Goal: Information Seeking & Learning: Check status

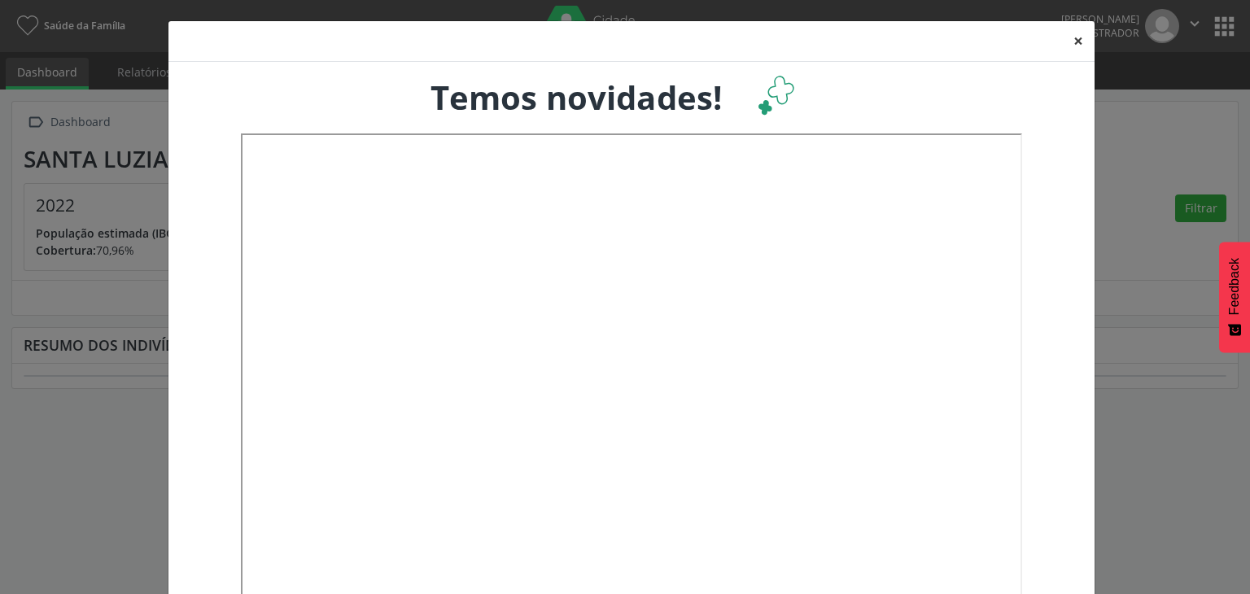
click at [1074, 42] on button "×" at bounding box center [1078, 41] width 33 height 40
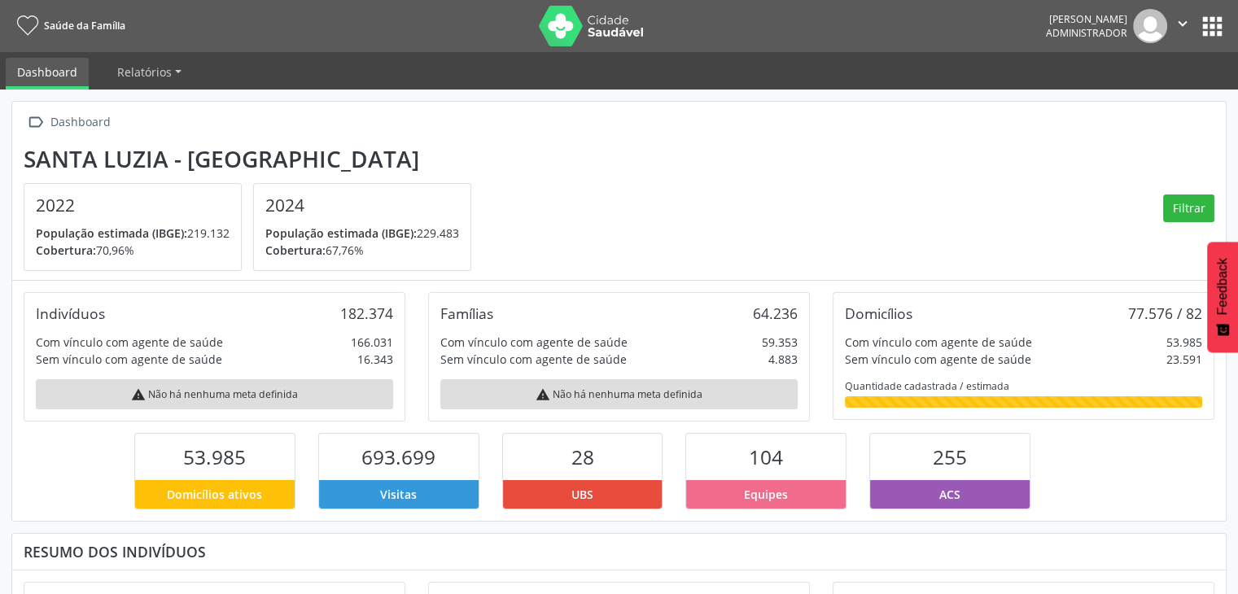
drag, startPoint x: 32, startPoint y: 356, endPoint x: 272, endPoint y: 352, distance: 240.1
click at [265, 348] on div "Indivíduos 182.374 Com vínculo com agente de saúde 166.031 Sem vínculo com agen…" at bounding box center [215, 356] width 382 height 129
drag, startPoint x: 400, startPoint y: 396, endPoint x: 400, endPoint y: 385, distance: 10.6
click at [400, 394] on div "Indivíduos 182.374 Com vínculo com agente de saúde 166.031 Sem vínculo com agen…" at bounding box center [215, 356] width 382 height 129
drag, startPoint x: 33, startPoint y: 359, endPoint x: 203, endPoint y: 363, distance: 170.1
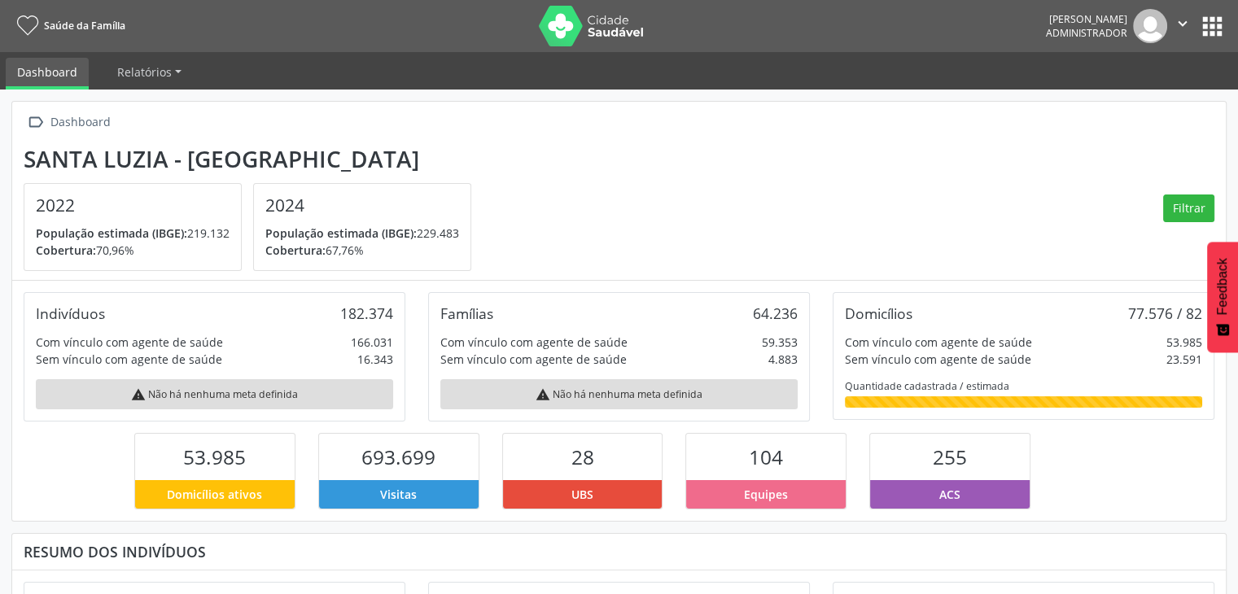
click at [208, 360] on div "Indivíduos 182.374 Com vínculo com agente de saúde 166.031 Sem vínculo com agen…" at bounding box center [215, 356] width 382 height 129
drag, startPoint x: 86, startPoint y: 365, endPoint x: 37, endPoint y: 365, distance: 48.8
click at [86, 364] on div "Sem vínculo com agente de saúde" at bounding box center [129, 359] width 186 height 17
click at [29, 362] on div "Indivíduos 182.374 Com vínculo com agente de saúde 166.031 Sem vínculo com agen…" at bounding box center [215, 356] width 382 height 129
drag, startPoint x: 46, startPoint y: 302, endPoint x: 54, endPoint y: 333, distance: 32.0
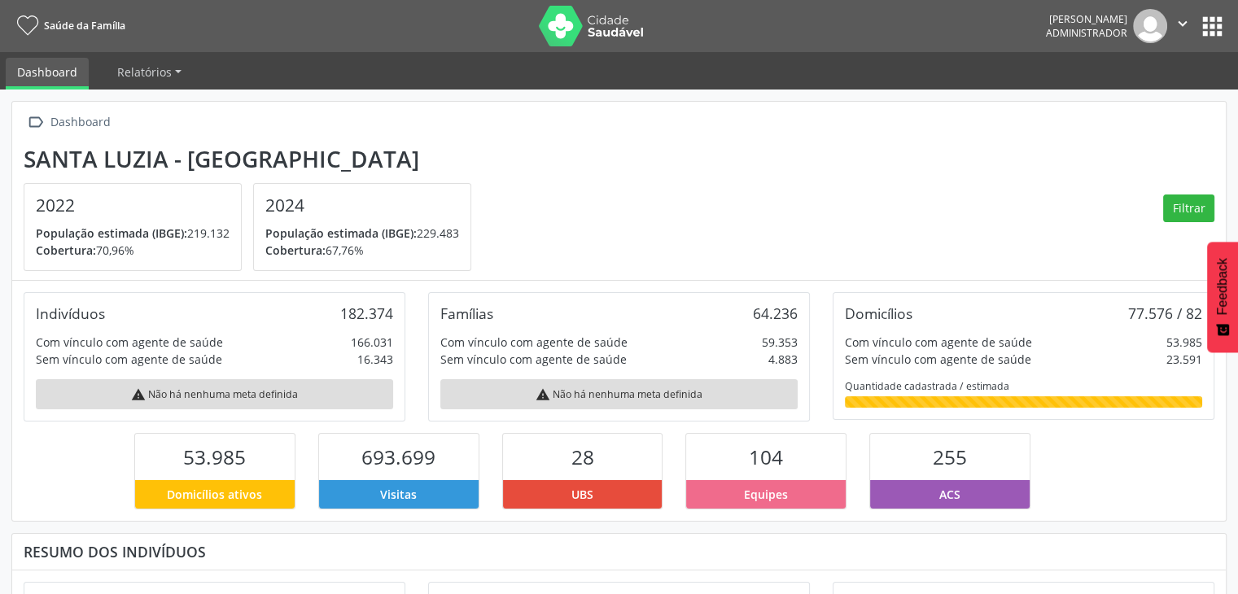
click at [90, 297] on div "Indivíduos 182.374 Com vínculo com agente de saúde 166.031 Sem vínculo com agen…" at bounding box center [215, 356] width 382 height 129
drag, startPoint x: 42, startPoint y: 356, endPoint x: 334, endPoint y: 358, distance: 292.2
click at [332, 358] on div "Sem vínculo com agente de saúde 16.343" at bounding box center [214, 359] width 357 height 17
drag, startPoint x: 394, startPoint y: 359, endPoint x: 37, endPoint y: 361, distance: 357.3
click at [37, 361] on div "Indivíduos 182.374 Com vínculo com agente de saúde 166.031 Sem vínculo com agen…" at bounding box center [215, 356] width 382 height 129
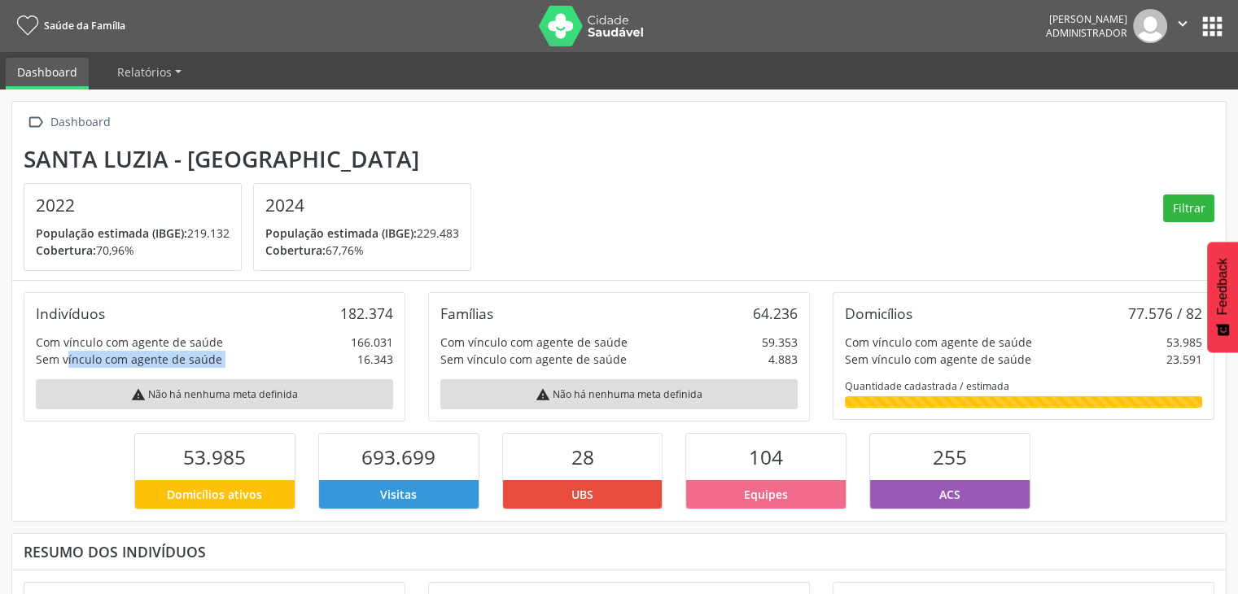
click at [268, 356] on div "Sem vínculo com agente de saúde 16.343" at bounding box center [214, 359] width 357 height 17
drag, startPoint x: 358, startPoint y: 361, endPoint x: 397, endPoint y: 361, distance: 39.1
click at [397, 361] on div "Indivíduos 182.374 Com vínculo com agente de saúde 166.031 Sem vínculo com agen…" at bounding box center [215, 356] width 382 height 129
click at [302, 364] on div "Sem vínculo com agente de saúde 16.343" at bounding box center [214, 359] width 357 height 17
drag, startPoint x: 39, startPoint y: 356, endPoint x: 185, endPoint y: 393, distance: 150.4
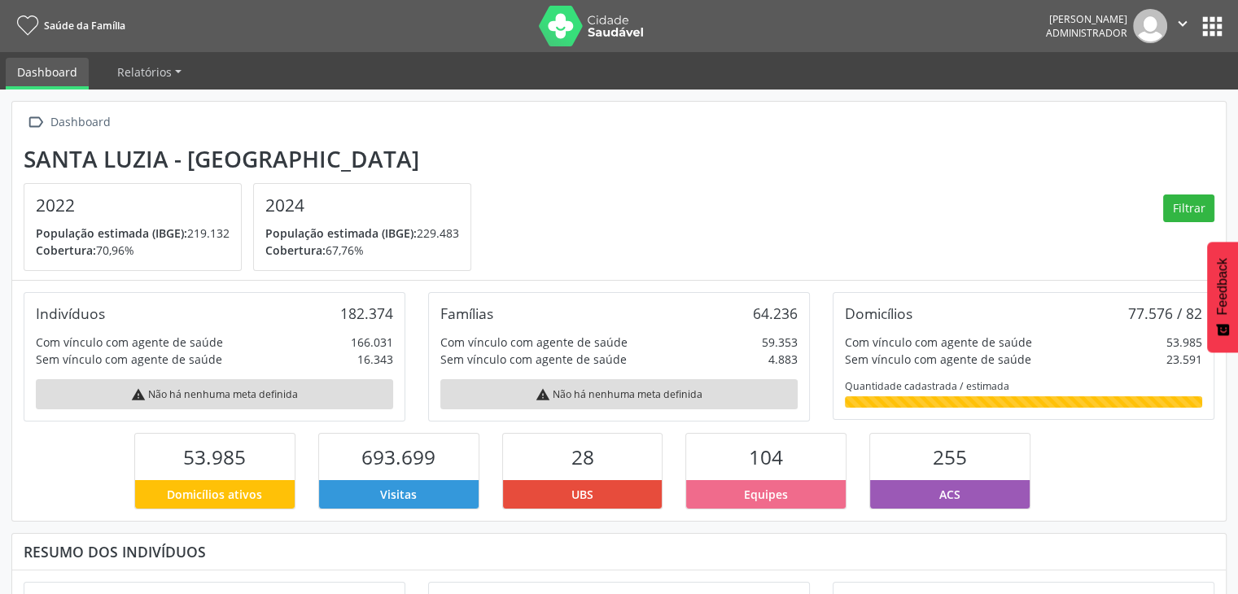
click at [400, 359] on div "Indivíduos 182.374 Com vínculo com agente de saúde 166.031 Sem vínculo com agen…" at bounding box center [215, 356] width 382 height 129
click at [37, 359] on div "Sem vínculo com agente de saúde" at bounding box center [129, 359] width 186 height 17
drag, startPoint x: 33, startPoint y: 356, endPoint x: 409, endPoint y: 358, distance: 375.2
click at [409, 358] on div "Indivíduos 182.374 Com vínculo com agente de saúde 166.031 Sem vínculo com agen…" at bounding box center [214, 356] width 404 height 129
click at [391, 358] on div "16.343" at bounding box center [375, 359] width 36 height 17
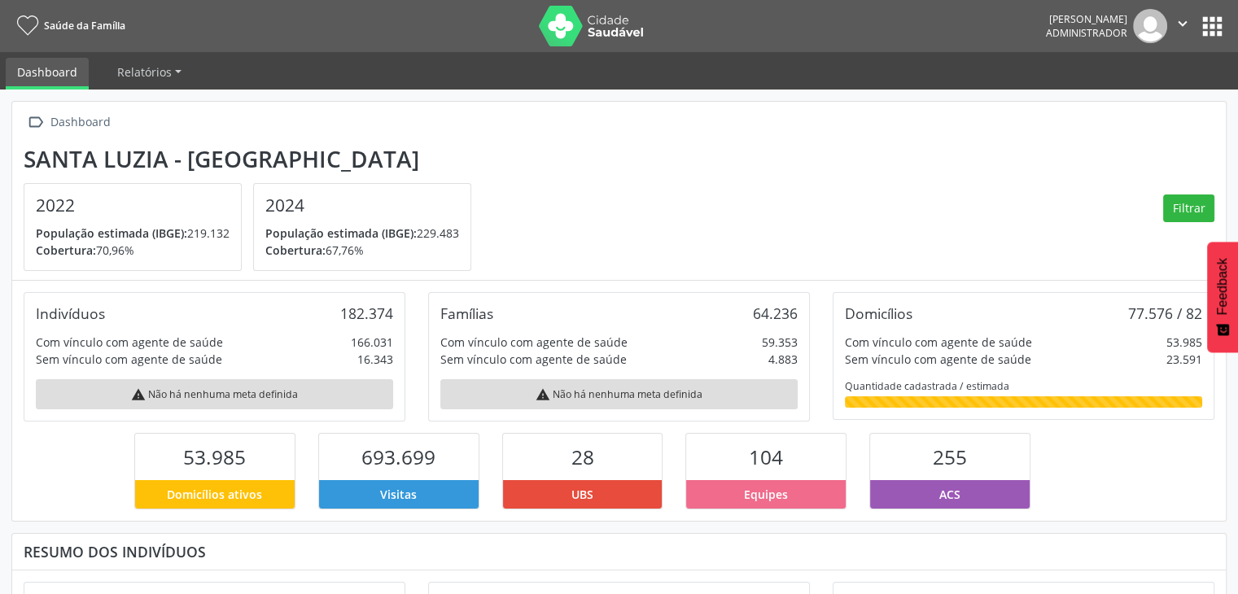
drag, startPoint x: 354, startPoint y: 362, endPoint x: 404, endPoint y: 362, distance: 49.6
click at [404, 362] on div "Indivíduos 182.374 Com vínculo com agente de saúde 166.031 Sem vínculo com agen…" at bounding box center [215, 356] width 382 height 129
drag, startPoint x: 320, startPoint y: 360, endPoint x: 331, endPoint y: 363, distance: 11.9
click at [319, 360] on div "Sem vínculo com agente de saúde 16.343" at bounding box center [214, 359] width 357 height 17
click at [346, 361] on div "Sem vínculo com agente de saúde 16.343" at bounding box center [214, 359] width 357 height 17
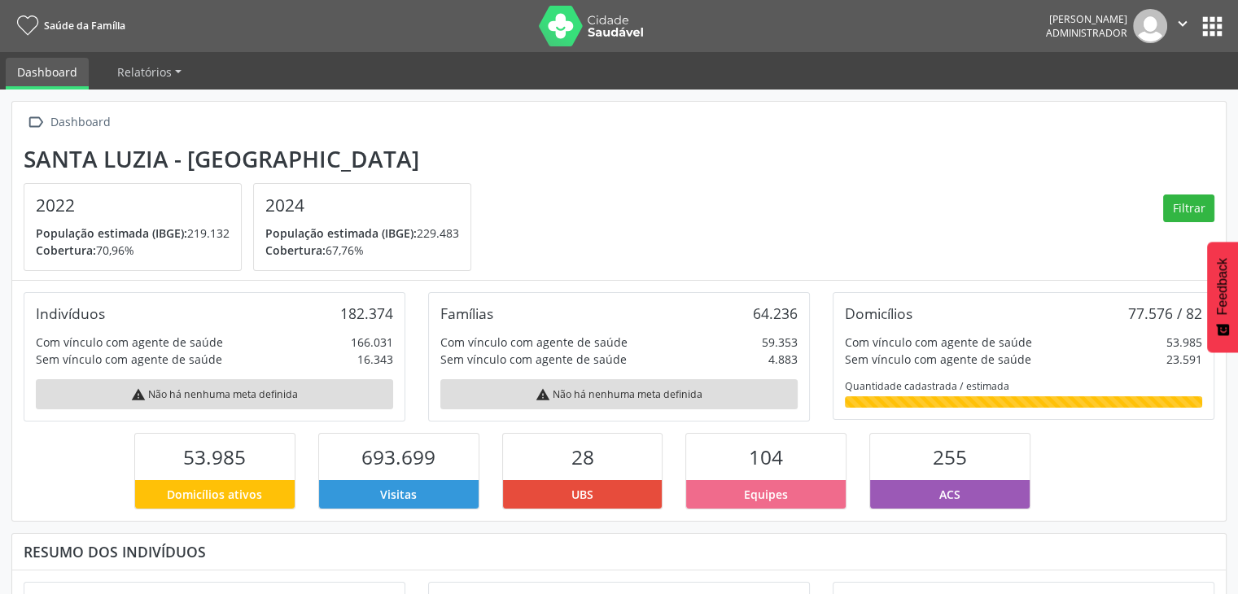
click at [356, 379] on div "warning Não há nenhuma meta definida" at bounding box center [214, 394] width 357 height 30
drag, startPoint x: 394, startPoint y: 359, endPoint x: 18, endPoint y: 365, distance: 376.1
click at [18, 365] on div "Indivíduos 182.374 Com vínculo com agente de saúde 166.031 Sem vínculo com agen…" at bounding box center [214, 356] width 404 height 129
click at [147, 382] on div "warning Não há nenhuma meta definida" at bounding box center [214, 394] width 357 height 30
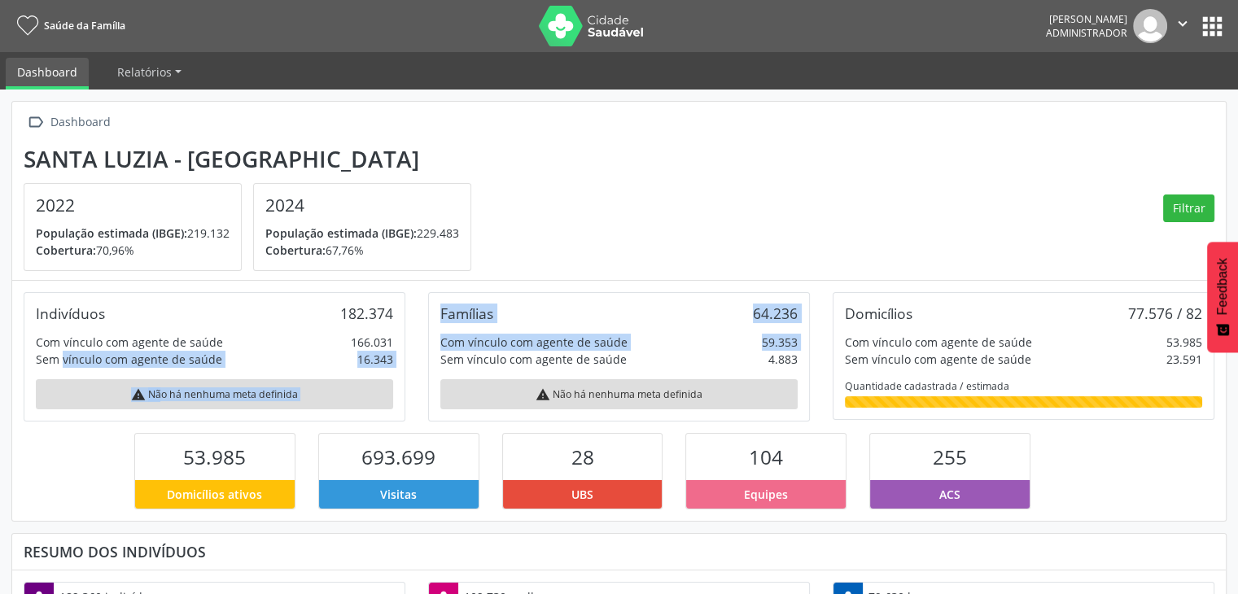
drag, startPoint x: 46, startPoint y: 364, endPoint x: 416, endPoint y: 354, distance: 369.6
click at [416, 354] on div "Indivíduos 182.374 Com vínculo com agente de saúde 166.031 Sem vínculo com agen…" at bounding box center [618, 356] width 1213 height 129
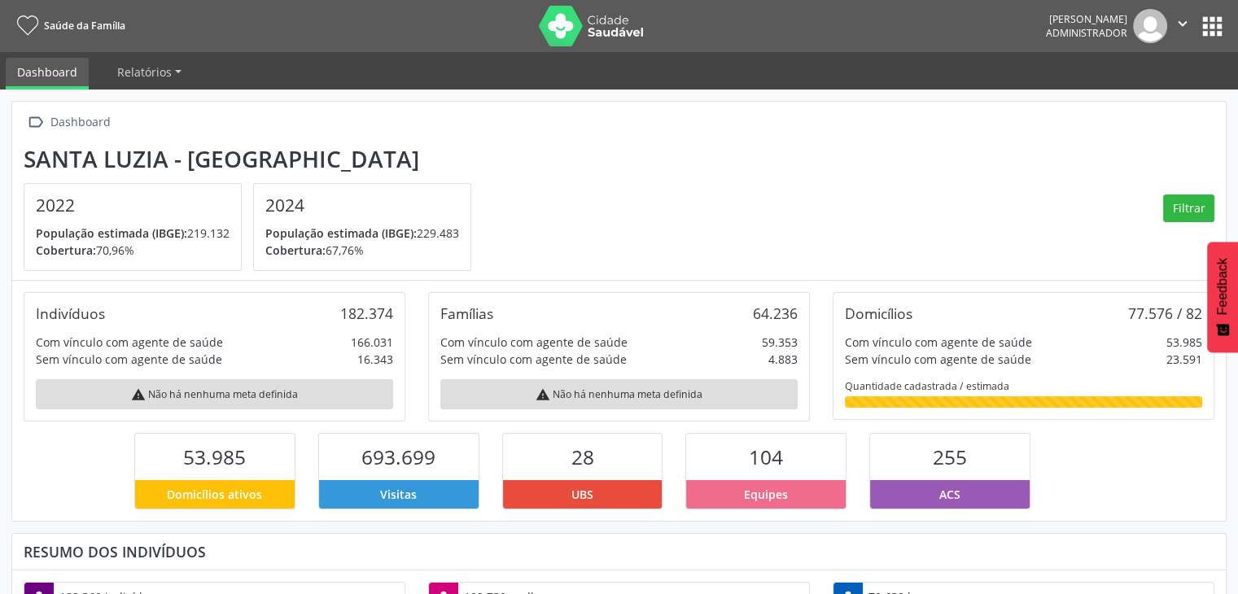
click at [257, 338] on div "Com vínculo com agente de saúde 166.031" at bounding box center [214, 342] width 357 height 17
